Goal: Find specific page/section: Find specific page/section

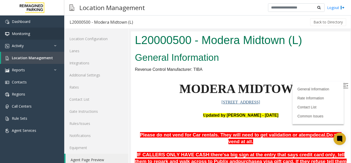
scroll to position [100, 0]
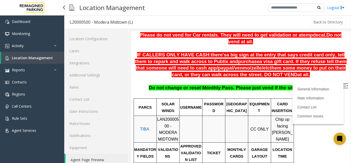
click at [20, 61] on link "Location Management" at bounding box center [32, 58] width 63 height 12
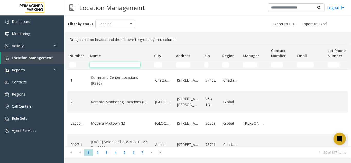
click at [112, 64] on input "Name Filter" at bounding box center [115, 64] width 50 height 5
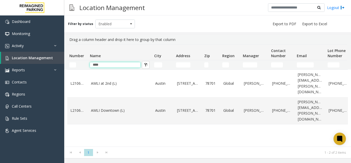
type input "****"
click at [104, 113] on table "L21063800 AMLI at [GEOGRAPHIC_DATA] [STREET_ADDRESS] Global [PERSON_NAME] [PHON…" at bounding box center [274, 96] width 415 height 55
click at [107, 109] on td "AMLI Downtown (L)" at bounding box center [120, 110] width 64 height 27
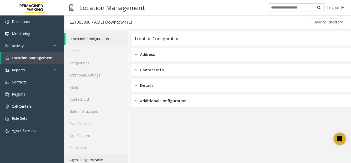
click at [100, 155] on link "Agent Page Preview" at bounding box center [96, 159] width 64 height 12
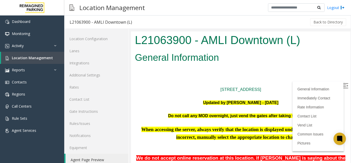
scroll to position [318, 0]
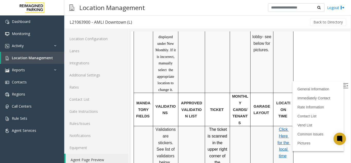
click at [343, 84] on img at bounding box center [345, 85] width 5 height 5
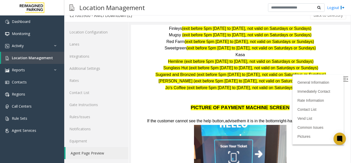
scroll to position [794, 0]
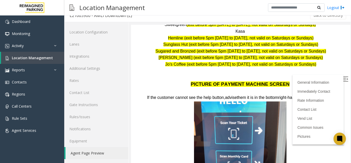
click at [253, 106] on span at bounding box center [239, 162] width 93 height 123
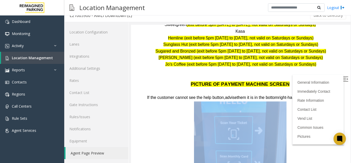
drag, startPoint x: 215, startPoint y: 102, endPoint x: 166, endPoint y: 105, distance: 48.7
click at [166, 105] on p at bounding box center [241, 163] width 212 height 125
click at [219, 106] on span at bounding box center [239, 162] width 93 height 123
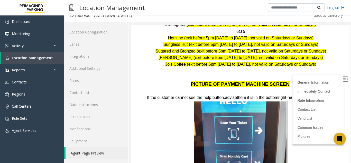
click at [219, 106] on span at bounding box center [239, 162] width 93 height 123
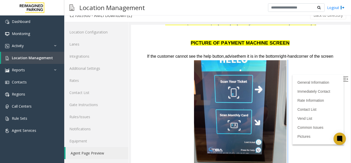
scroll to position [829, 0]
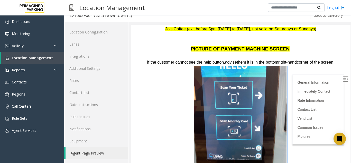
click at [224, 89] on span at bounding box center [239, 127] width 93 height 123
click at [248, 95] on span at bounding box center [239, 127] width 93 height 123
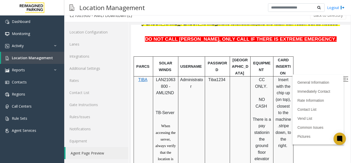
scroll to position [198, 0]
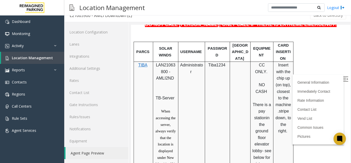
drag, startPoint x: 344, startPoint y: 58, endPoint x: 481, endPoint y: 81, distance: 138.5
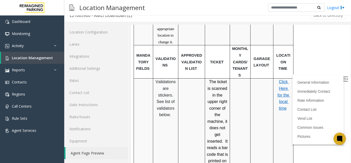
scroll to position [371, 0]
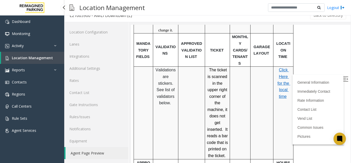
click at [38, 59] on span "Location Management" at bounding box center [32, 57] width 41 height 5
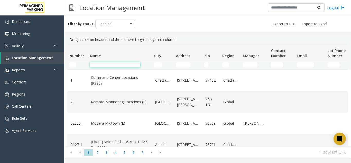
click at [104, 66] on input "Name Filter" at bounding box center [115, 64] width 50 height 5
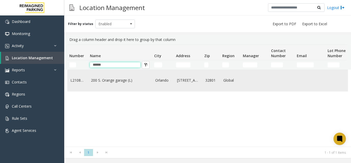
type input "******"
click at [115, 77] on td "200 S. Orange garage (L)" at bounding box center [120, 80] width 64 height 21
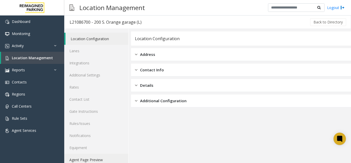
click at [91, 160] on link "Agent Page Preview" at bounding box center [96, 159] width 64 height 12
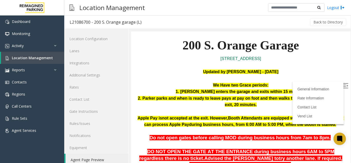
scroll to position [7, 0]
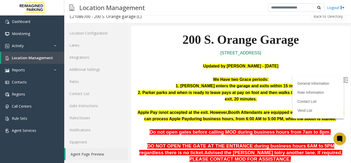
drag, startPoint x: 345, startPoint y: 56, endPoint x: 479, endPoint y: 75, distance: 134.9
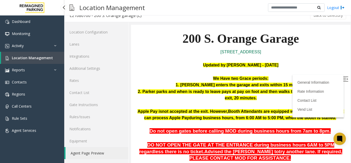
click at [36, 59] on span "Location Management" at bounding box center [32, 57] width 41 height 5
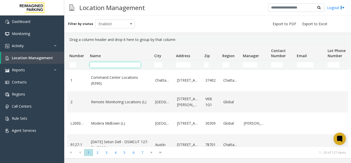
click at [104, 63] on input "Name Filter" at bounding box center [115, 64] width 50 height 5
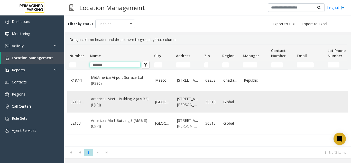
type input "*******"
click at [126, 98] on link "Americas Mart - Building 2 (AMB2) (L)(PJ)" at bounding box center [120, 102] width 58 height 12
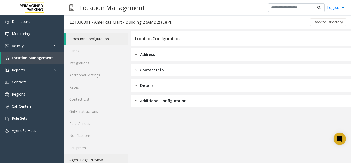
click at [86, 161] on link "Agent Page Preview" at bounding box center [96, 159] width 64 height 12
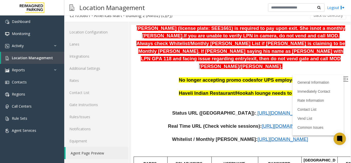
scroll to position [201, 0]
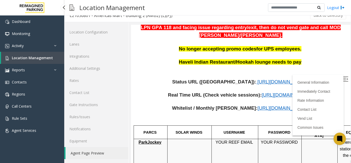
click at [27, 57] on span "Location Management" at bounding box center [32, 57] width 41 height 5
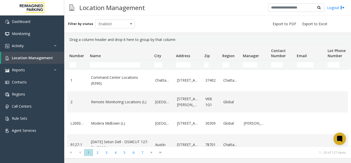
click at [108, 68] on td "Name Filter" at bounding box center [120, 64] width 64 height 9
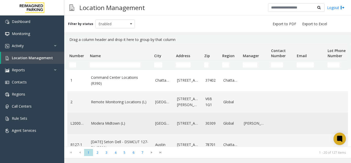
click at [111, 120] on link "Modera Midtown (L)" at bounding box center [120, 123] width 58 height 6
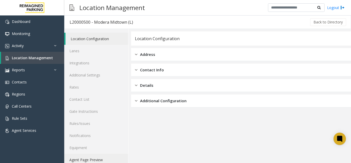
click at [90, 162] on link "Agent Page Preview" at bounding box center [96, 159] width 64 height 12
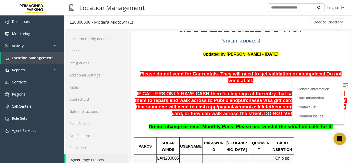
scroll to position [14, 0]
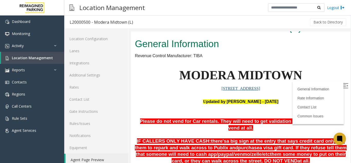
click at [343, 86] on img at bounding box center [345, 85] width 5 height 5
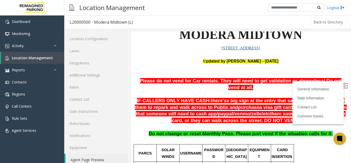
scroll to position [65, 0]
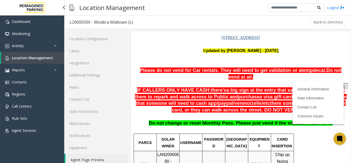
click at [29, 59] on span "Location Management" at bounding box center [32, 57] width 41 height 5
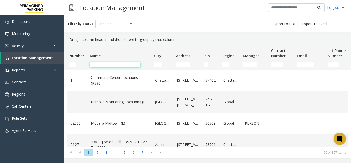
click at [117, 65] on input "Name Filter" at bounding box center [115, 64] width 50 height 5
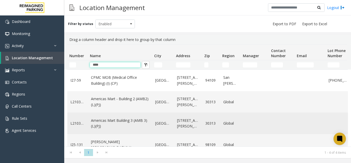
type input "****"
click at [131, 126] on link "Americas Mart Building 3 (AMB 3) (L)(PJ)" at bounding box center [120, 123] width 58 height 12
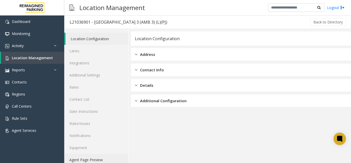
click at [101, 161] on link "Agent Page Preview" at bounding box center [96, 159] width 64 height 12
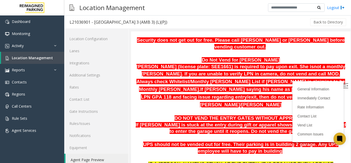
scroll to position [225, 0]
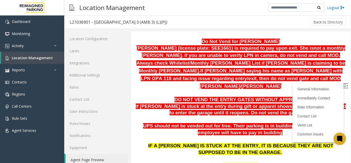
click at [343, 86] on img at bounding box center [345, 85] width 5 height 5
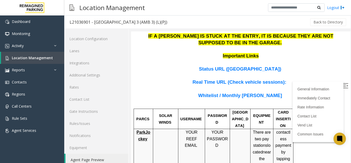
scroll to position [316, 0]
